Goal: Information Seeking & Learning: Learn about a topic

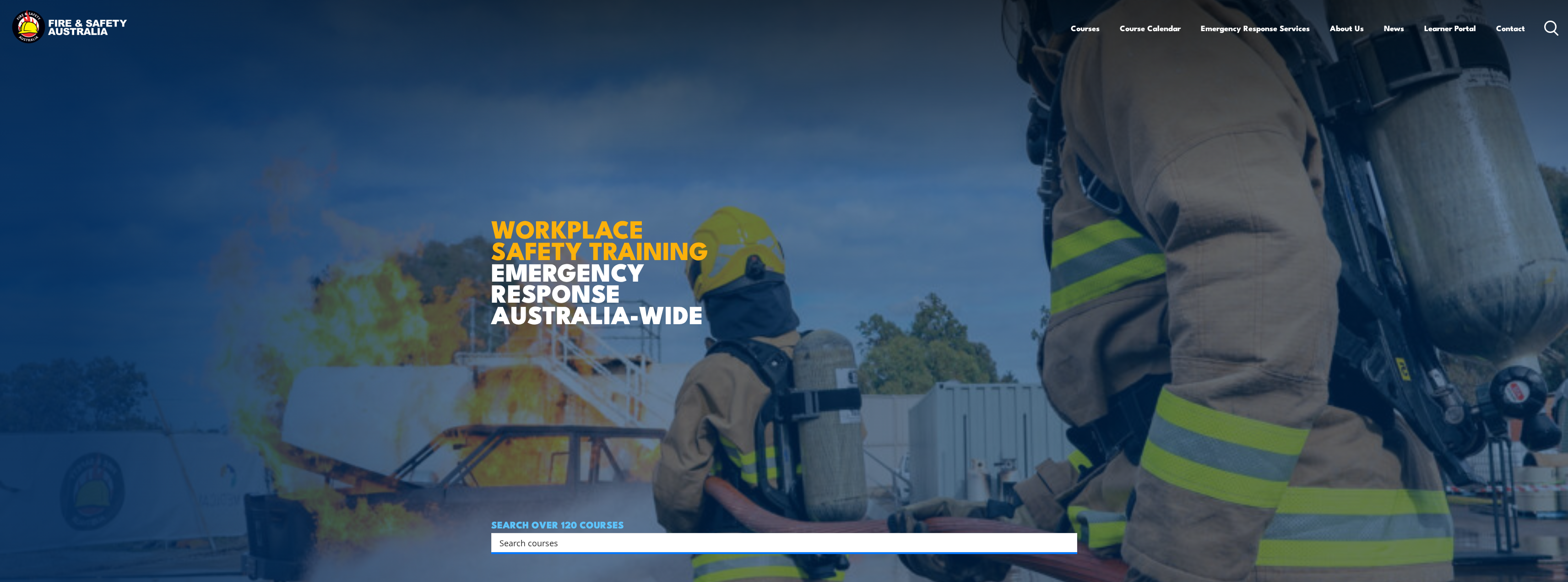
click at [84, 22] on img at bounding box center [68, 27] width 120 height 39
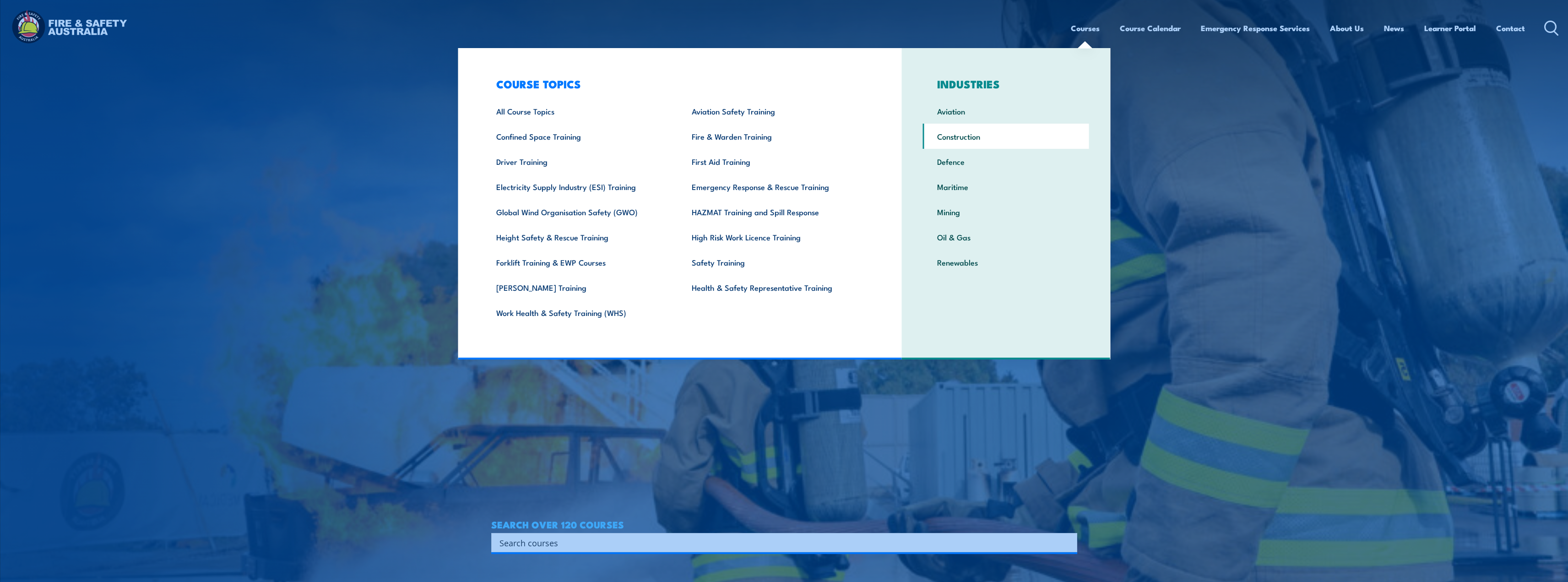
click at [951, 132] on link "Construction" at bounding box center [1006, 136] width 166 height 25
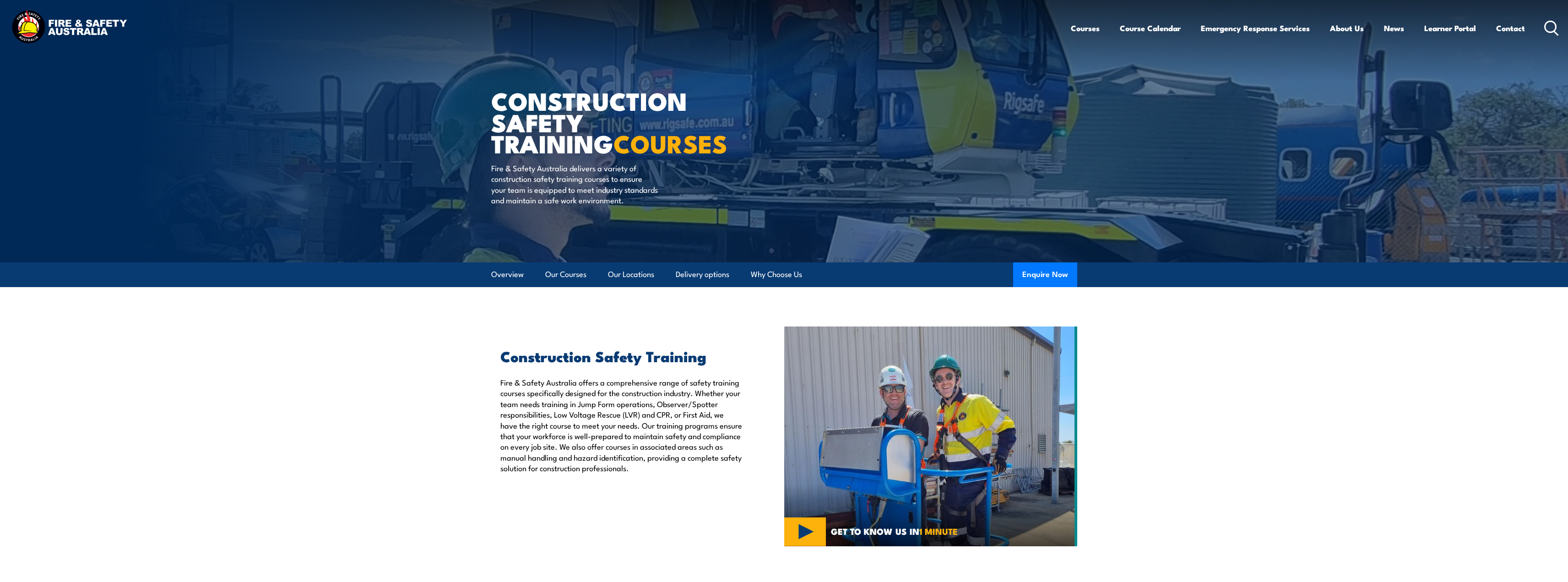
click at [1552, 32] on circle at bounding box center [1550, 27] width 11 height 11
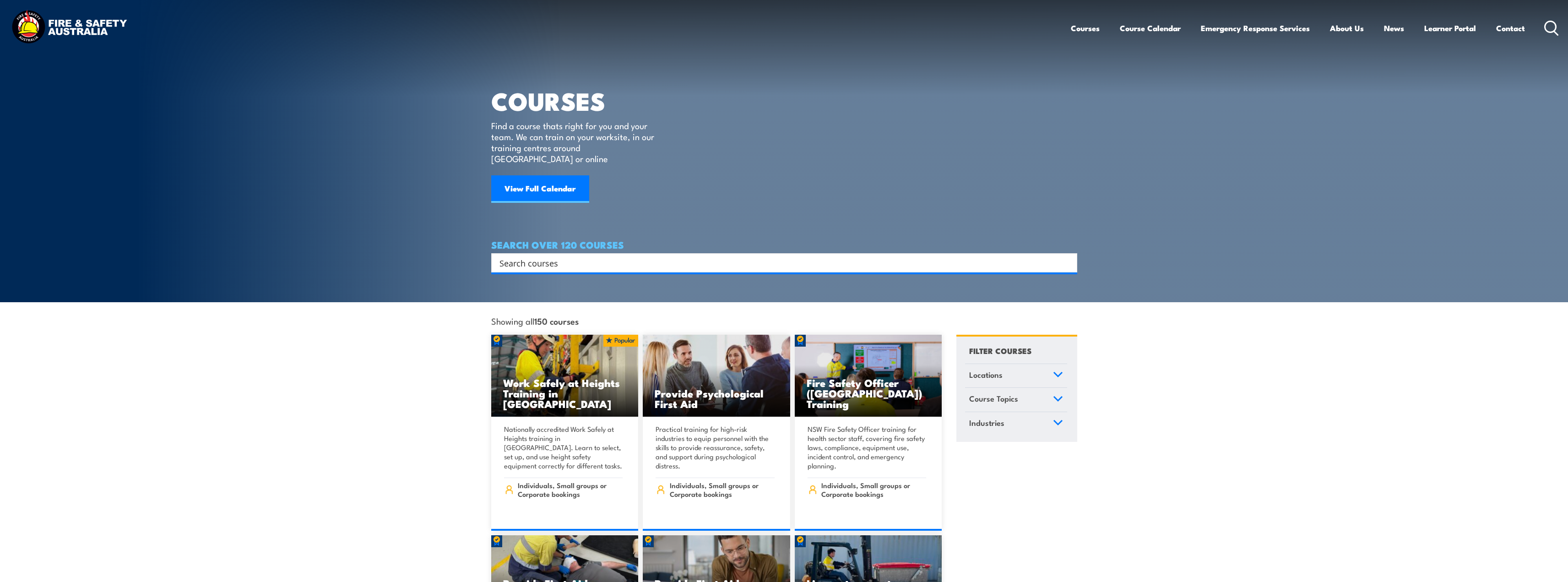
click at [774, 256] on input "Search input" at bounding box center [778, 263] width 557 height 14
type input "construction induction"
